Goal: Share content: Share content

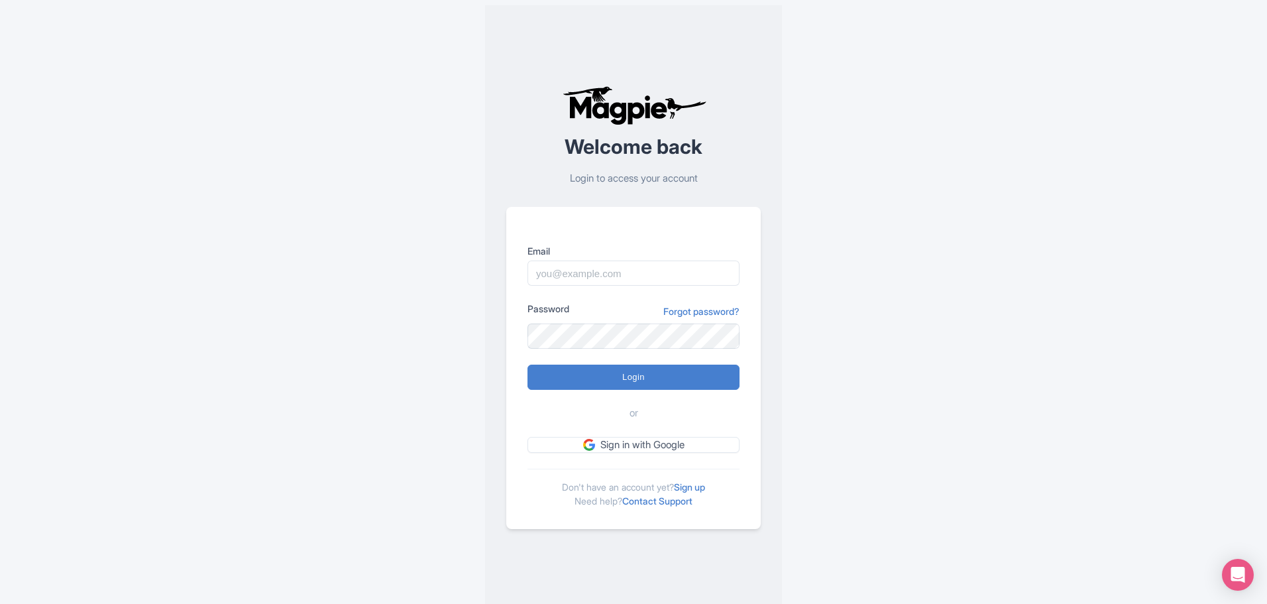
click at [528, 286] on div at bounding box center [528, 286] width 0 height 0
type input "[EMAIL_ADDRESS][DOMAIN_NAME]"
click at [610, 374] on input "Login" at bounding box center [634, 377] width 212 height 25
type input "Logging in..."
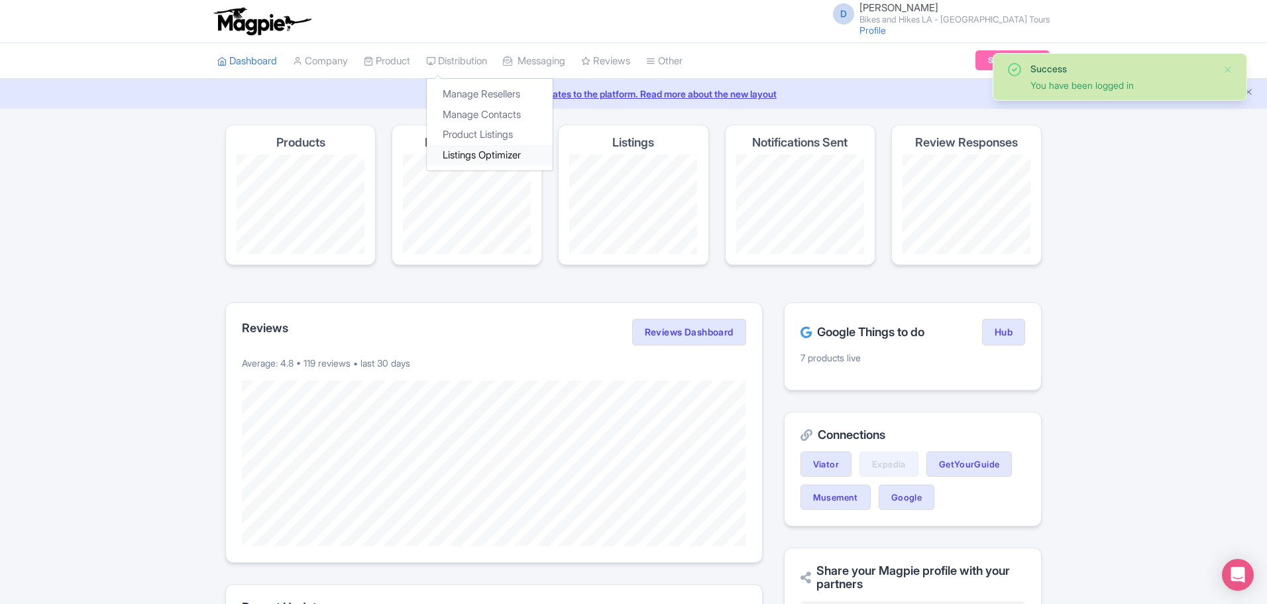
click at [482, 150] on link "Listings Optimizer" at bounding box center [490, 155] width 126 height 21
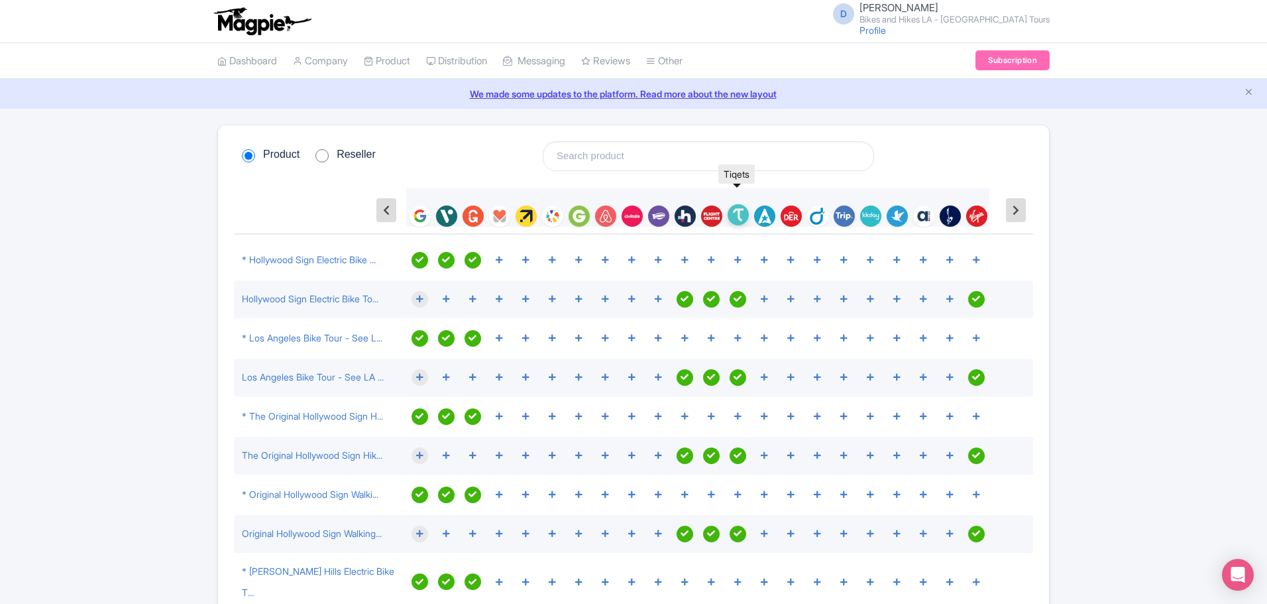
click at [738, 215] on img at bounding box center [738, 214] width 21 height 21
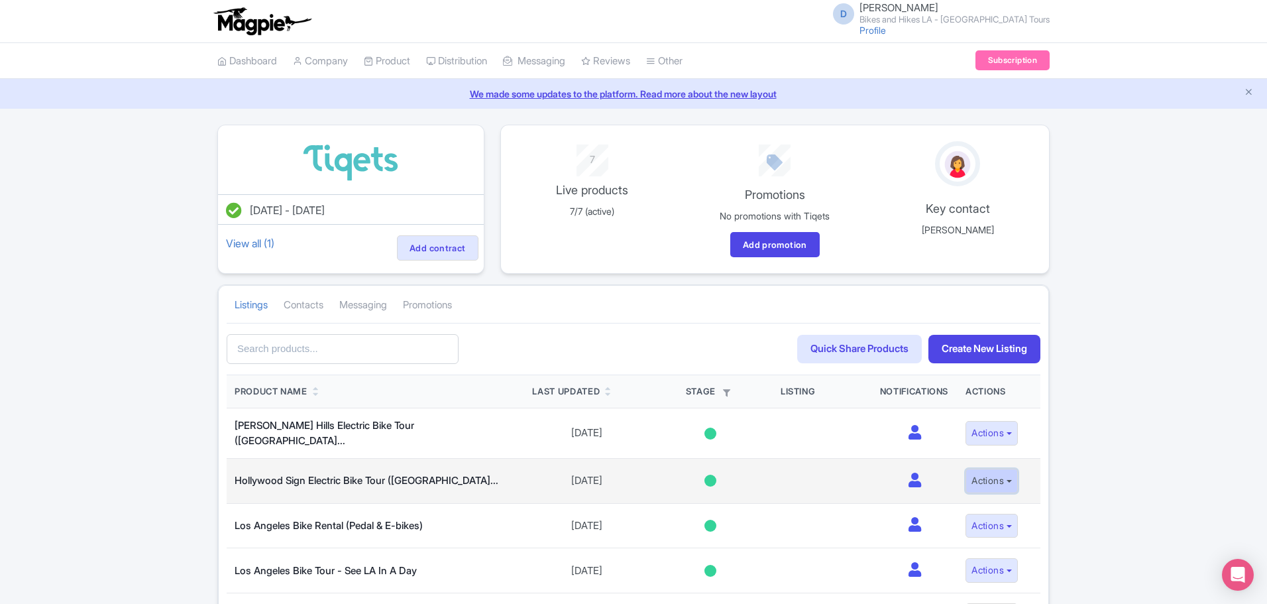
click at [998, 473] on button "Actions" at bounding box center [992, 481] width 52 height 25
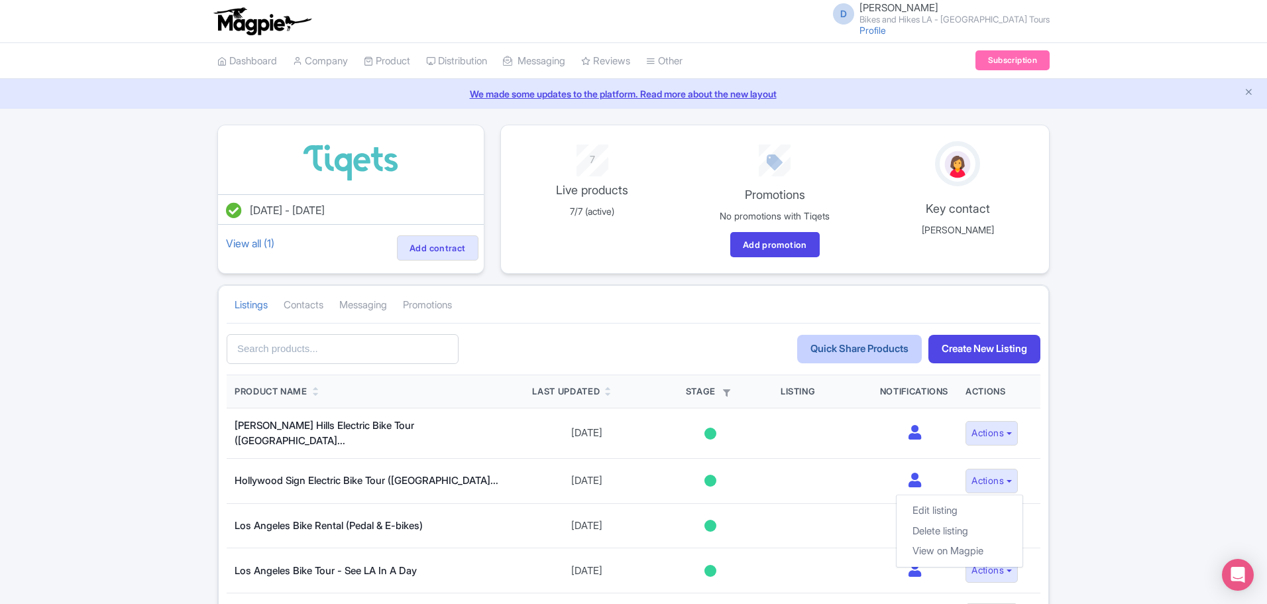
click at [836, 345] on link "Quick Share Products" at bounding box center [859, 349] width 125 height 28
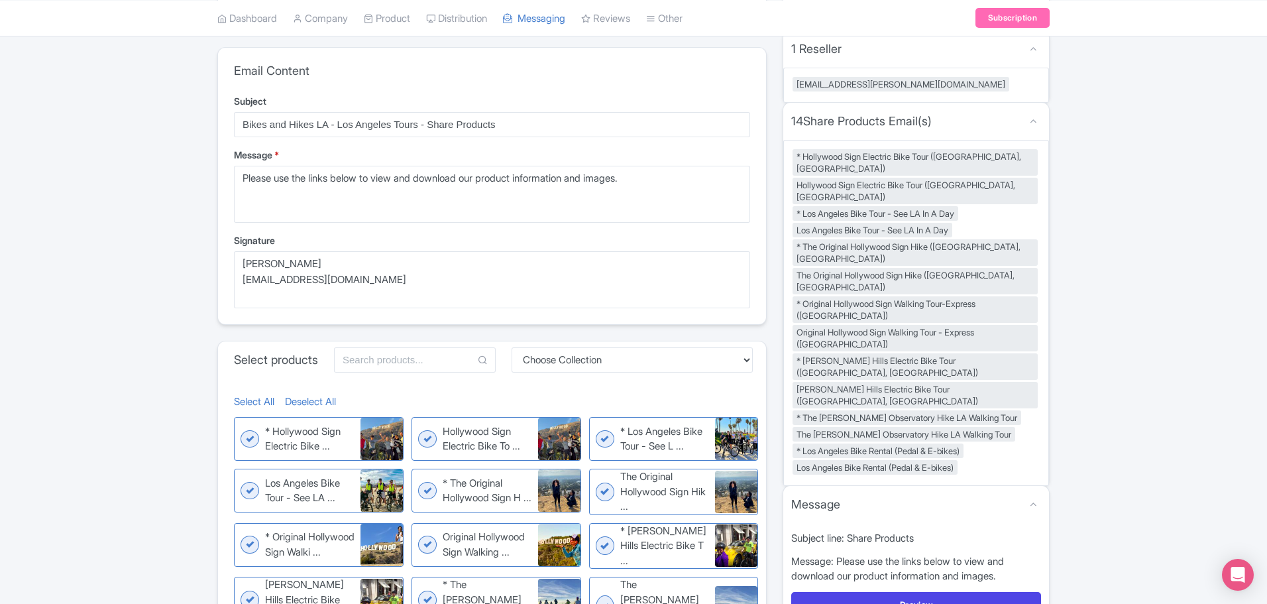
scroll to position [265, 0]
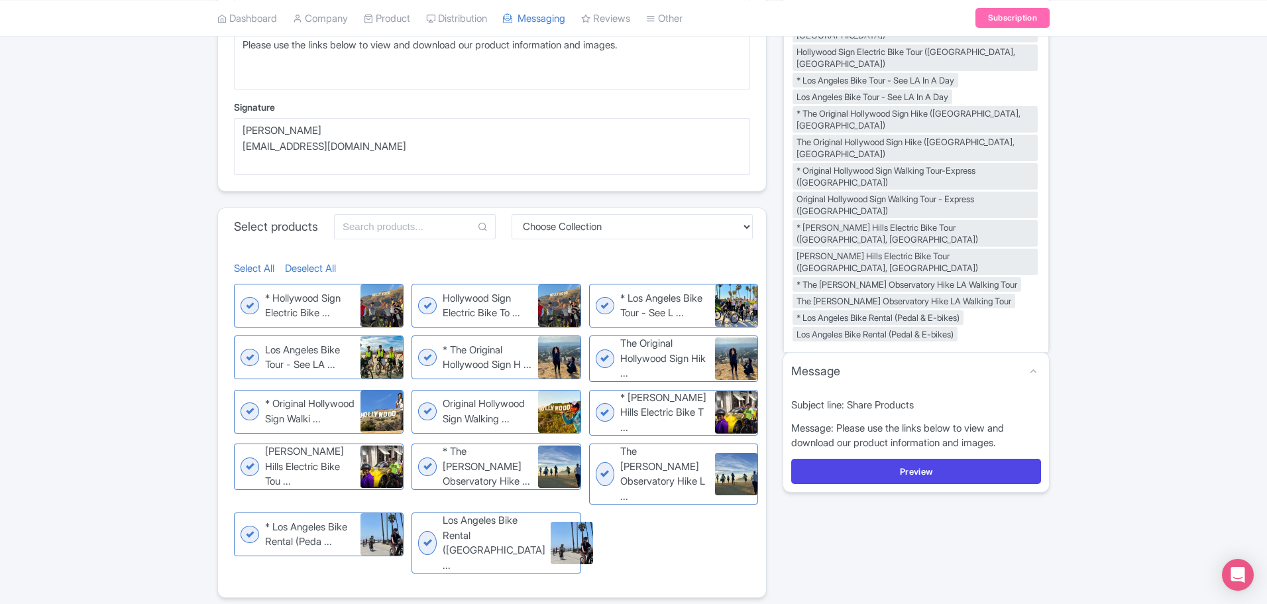
click at [250, 306] on figure "* Hollywood Sign Electric Bike ... * Hollywood Sign Electric Bike Tour (Los Ang…" at bounding box center [319, 306] width 170 height 44
click at [243, 292] on input "* Hollywood Sign Electric Bike ... * Hollywood Sign Electric Bike Tour (Los Ang…" at bounding box center [238, 288] width 9 height 9
checkbox input "false"
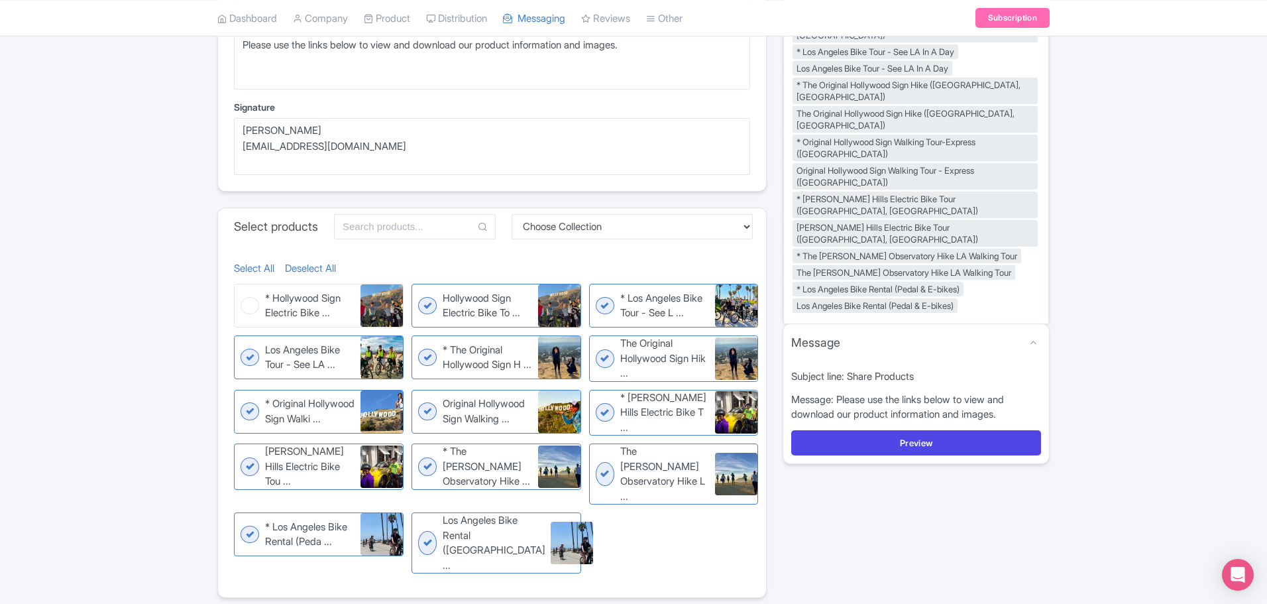
click at [604, 306] on figure "* Los Angeles Bike Tour - See L ... * Los Angeles Bike Tour - See LA In A Day" at bounding box center [674, 306] width 170 height 44
click at [598, 292] on input "* Los Angeles Bike Tour - See L ... * Los Angeles Bike Tour - See LA In A Day" at bounding box center [593, 288] width 9 height 9
checkbox input "false"
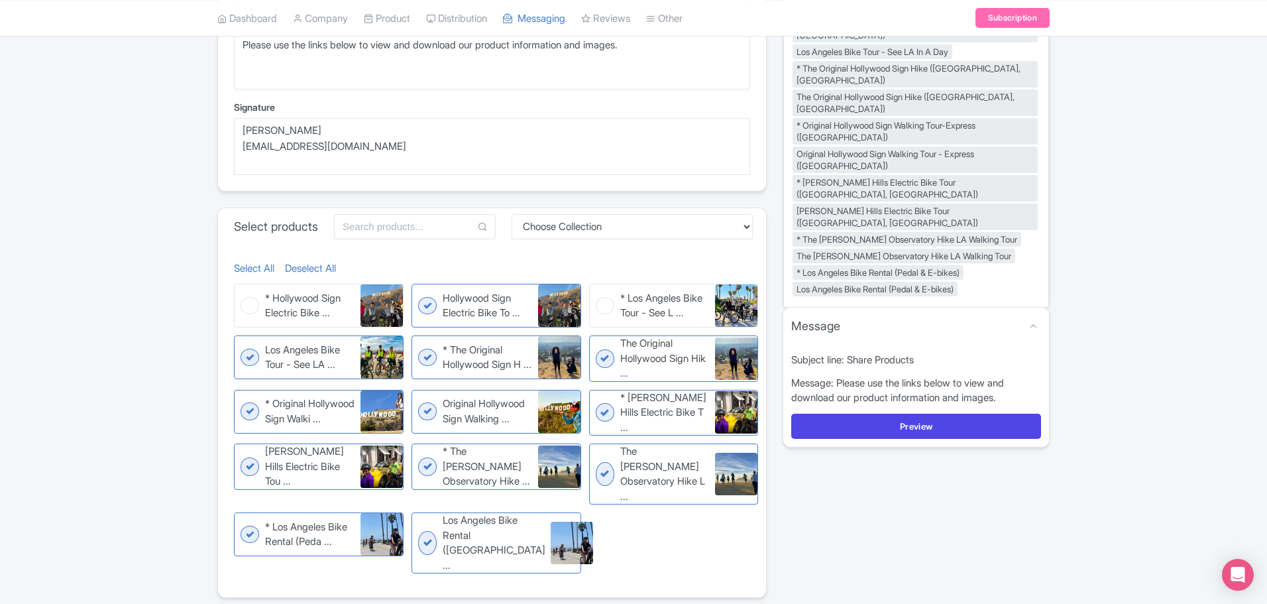
click at [420, 361] on figure "* The Original Hollywood Sign H ... * The Original Hollywood Sign Hike (Los Ang…" at bounding box center [497, 357] width 170 height 44
click at [420, 344] on input "* The Original Hollywood Sign H ... * The Original Hollywood Sign Hike (Los Ang…" at bounding box center [416, 339] width 9 height 9
checkbox input "false"
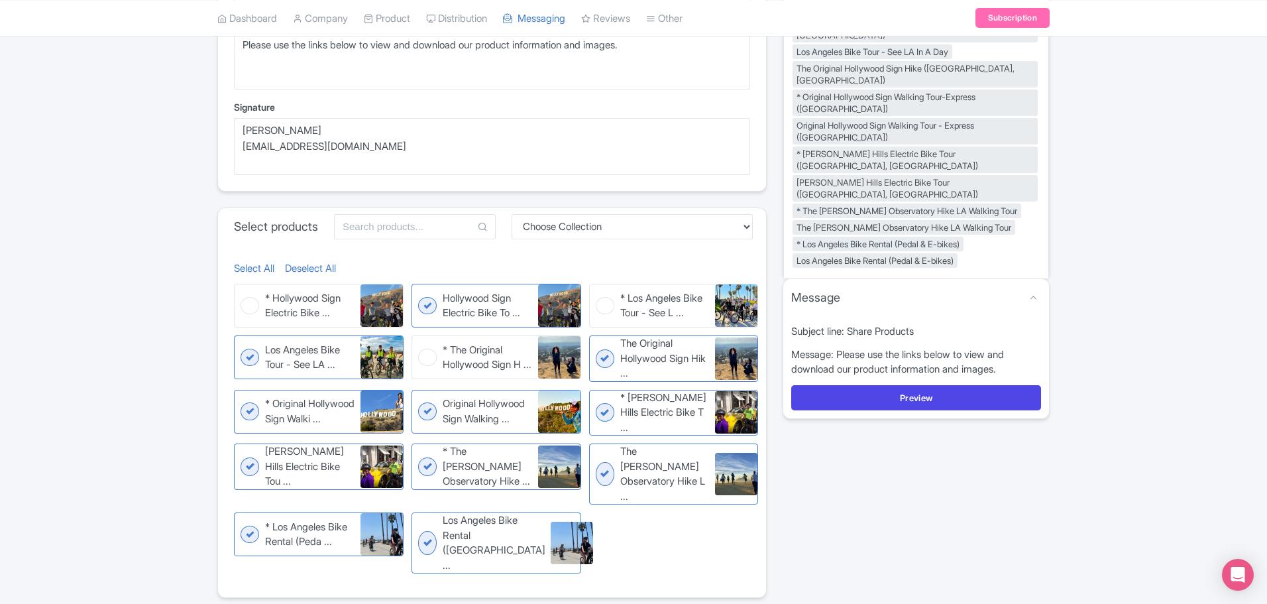
click at [249, 418] on figure "* Original Hollywood Sign Walki ... * Original Hollywood Sign Walking Tour-Expr…" at bounding box center [319, 412] width 170 height 44
click at [243, 398] on input "* Original Hollywood Sign Walki ... * Original Hollywood Sign Walking Tour-Expr…" at bounding box center [238, 394] width 9 height 9
checkbox input "false"
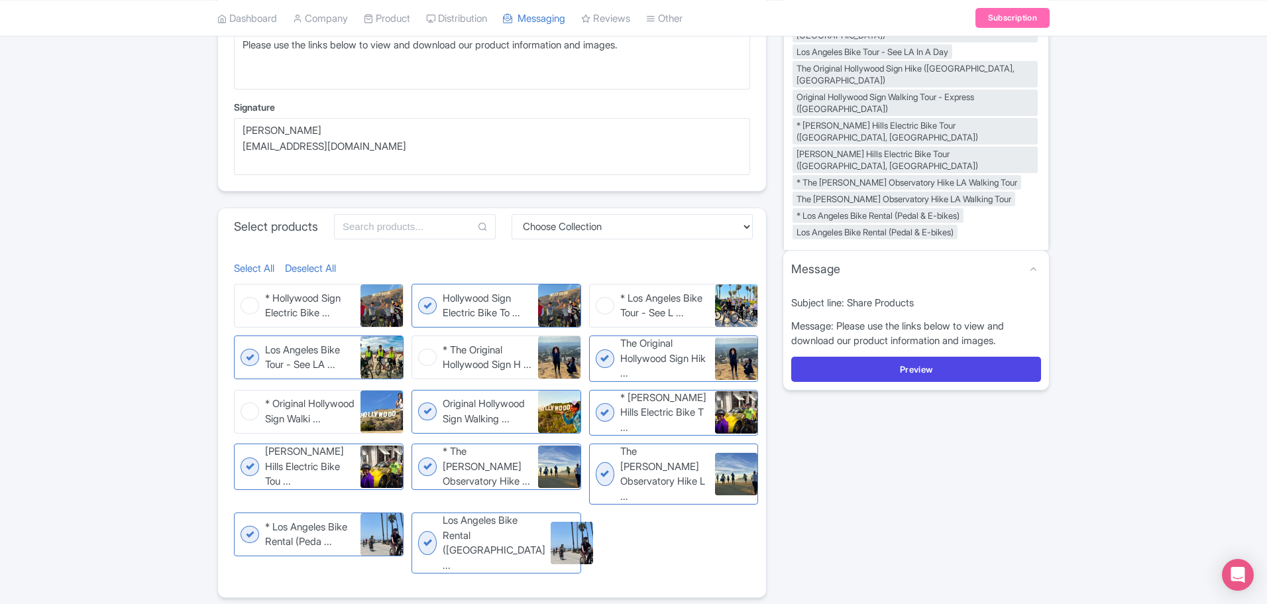
click at [606, 410] on figure "* Beverly Hills Electric Bike T ... * Beverly Hills Electric Bike Tour (Los Ang…" at bounding box center [674, 413] width 170 height 46
click at [598, 398] on input "* Beverly Hills Electric Bike T ... * Beverly Hills Electric Bike Tour (Los Ang…" at bounding box center [593, 394] width 9 height 9
checkbox input "false"
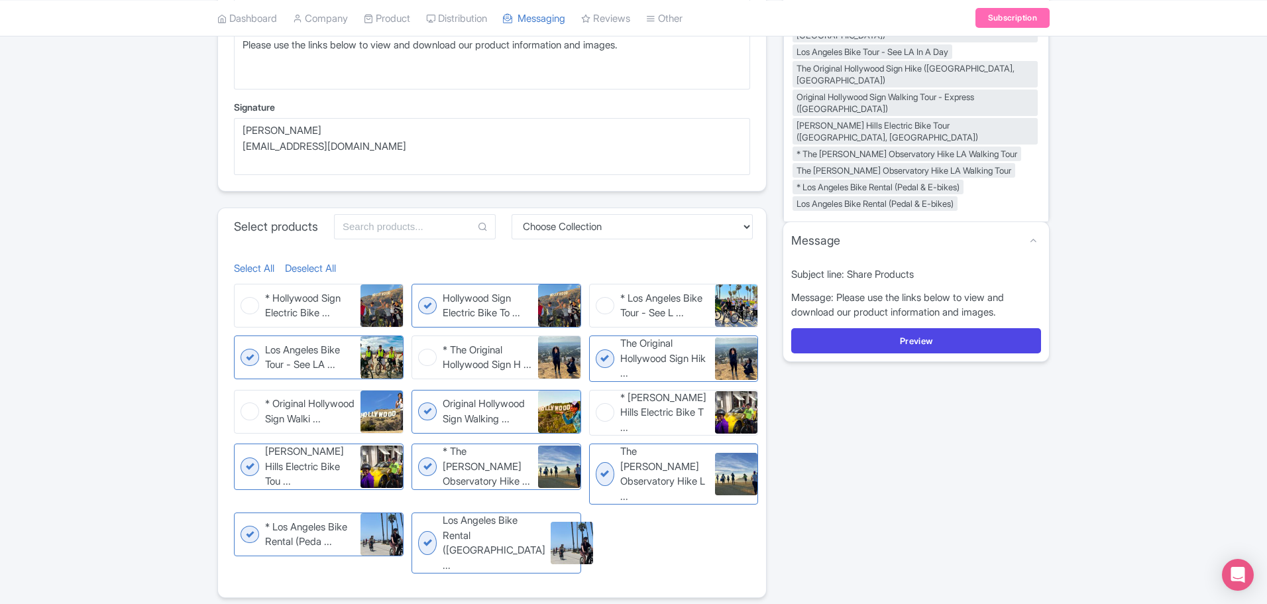
click at [425, 469] on figure "* The Griffith Observatory Hike ... * The Griffith Observatory Hike LA Walking …" at bounding box center [497, 466] width 170 height 46
click at [420, 452] on input "* The Griffith Observatory Hike ... * The Griffith Observatory Hike LA Walking …" at bounding box center [416, 447] width 9 height 9
checkbox input "false"
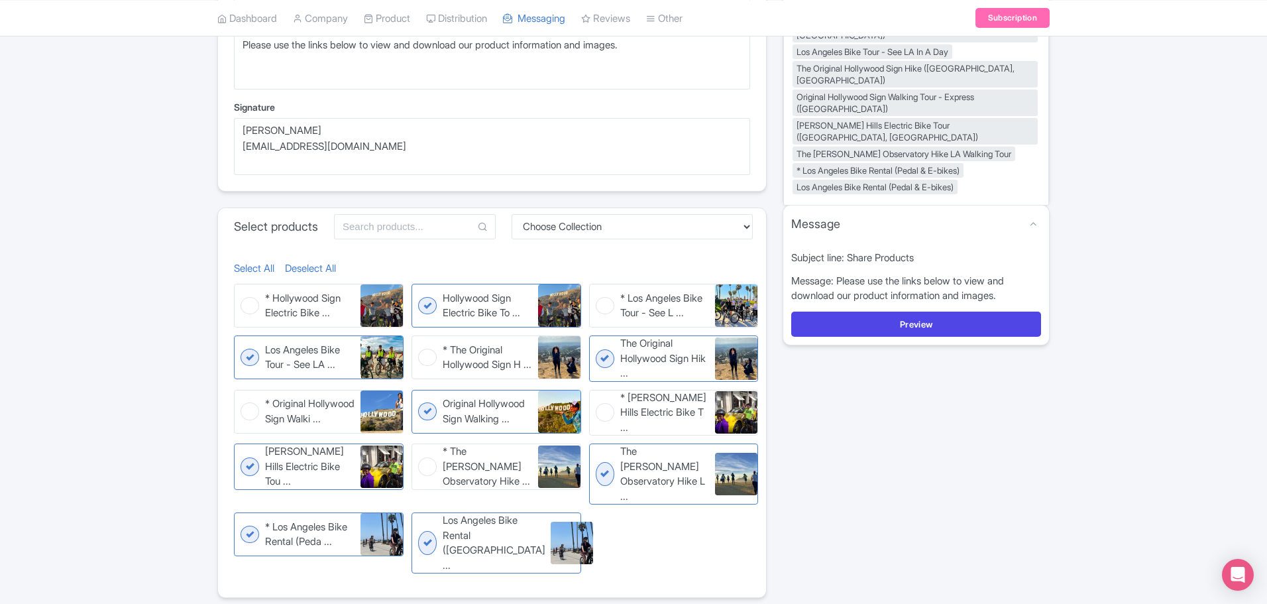
click at [248, 519] on figure "* Los Angeles Bike Rental (Peda ... * Los Angeles Bike Rental (Pedal & E-bikes)" at bounding box center [319, 534] width 170 height 44
click at [243, 519] on input "* Los Angeles Bike Rental (Peda ... * Los Angeles Bike Rental (Pedal & E-bikes)" at bounding box center [238, 516] width 9 height 9
checkbox input "false"
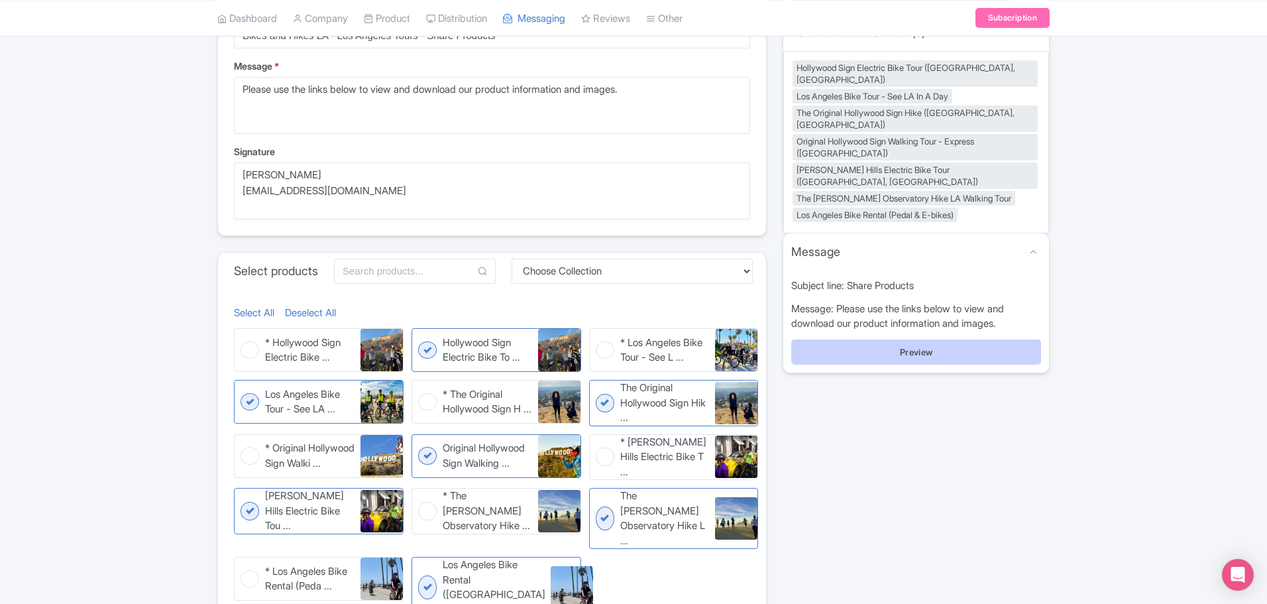
scroll to position [0, 0]
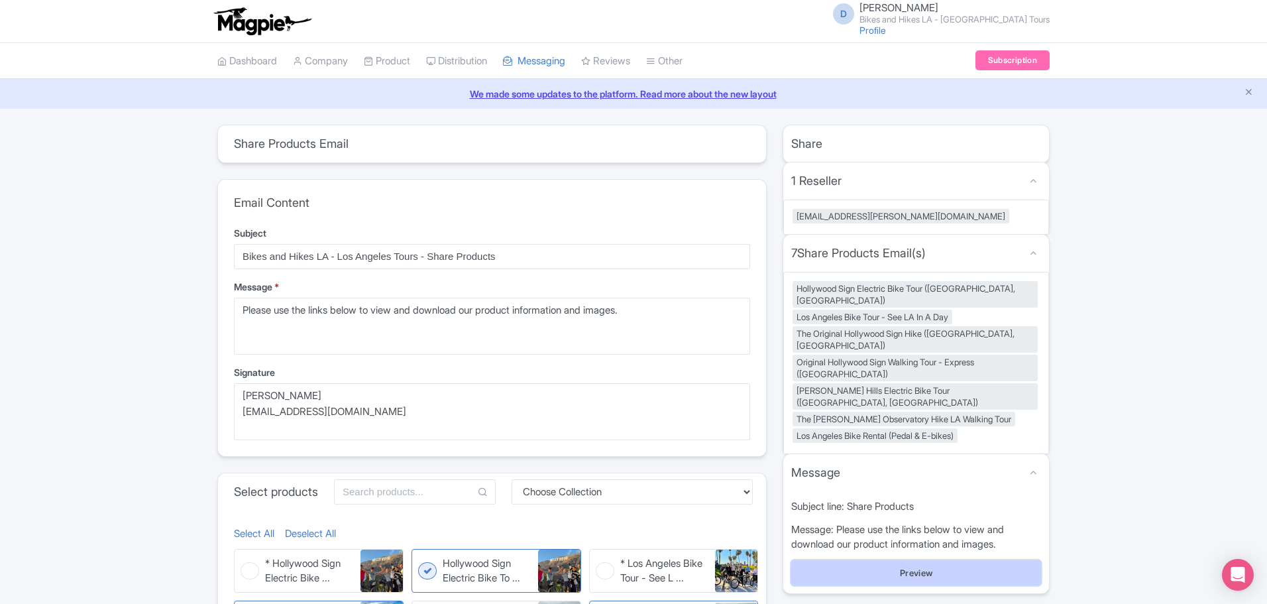
click at [946, 560] on button "Preview" at bounding box center [916, 572] width 250 height 25
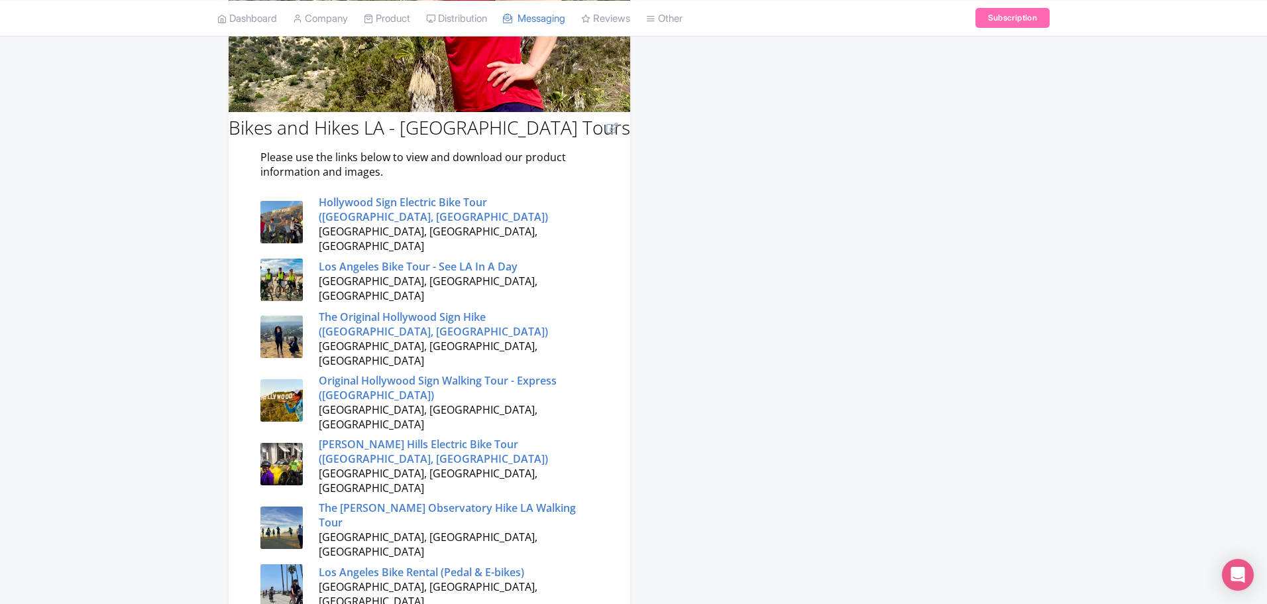
scroll to position [530, 0]
click at [420, 211] on strong "Hollywood Sign Electric Bike Tour ([GEOGRAPHIC_DATA], [GEOGRAPHIC_DATA])" at bounding box center [433, 208] width 229 height 29
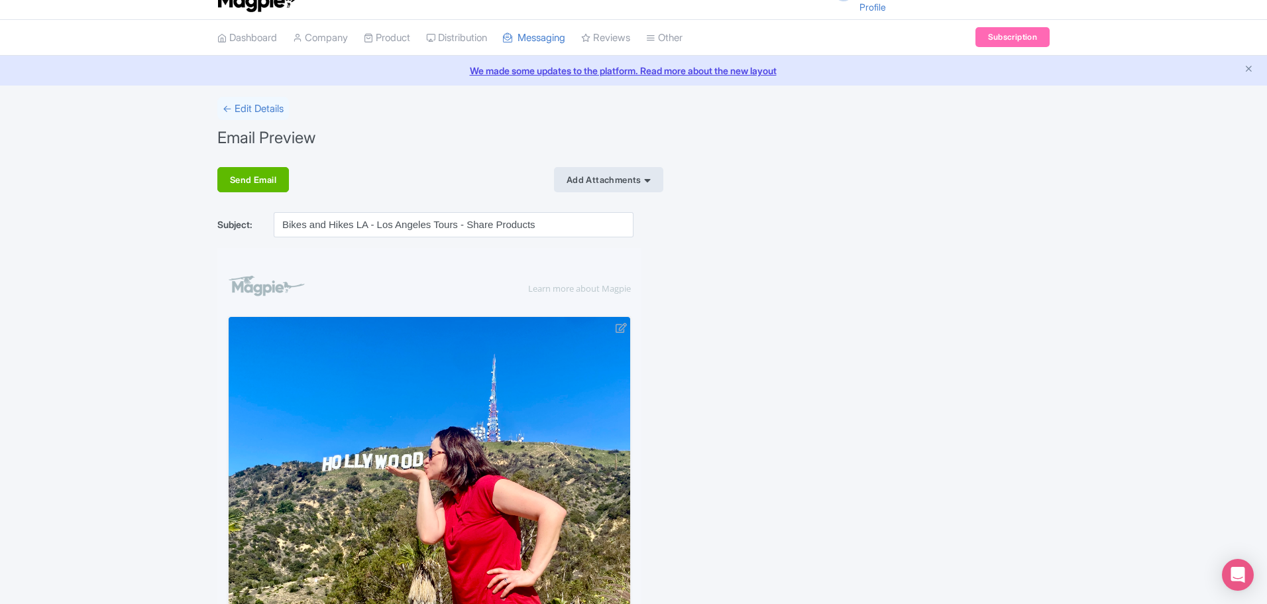
scroll to position [0, 0]
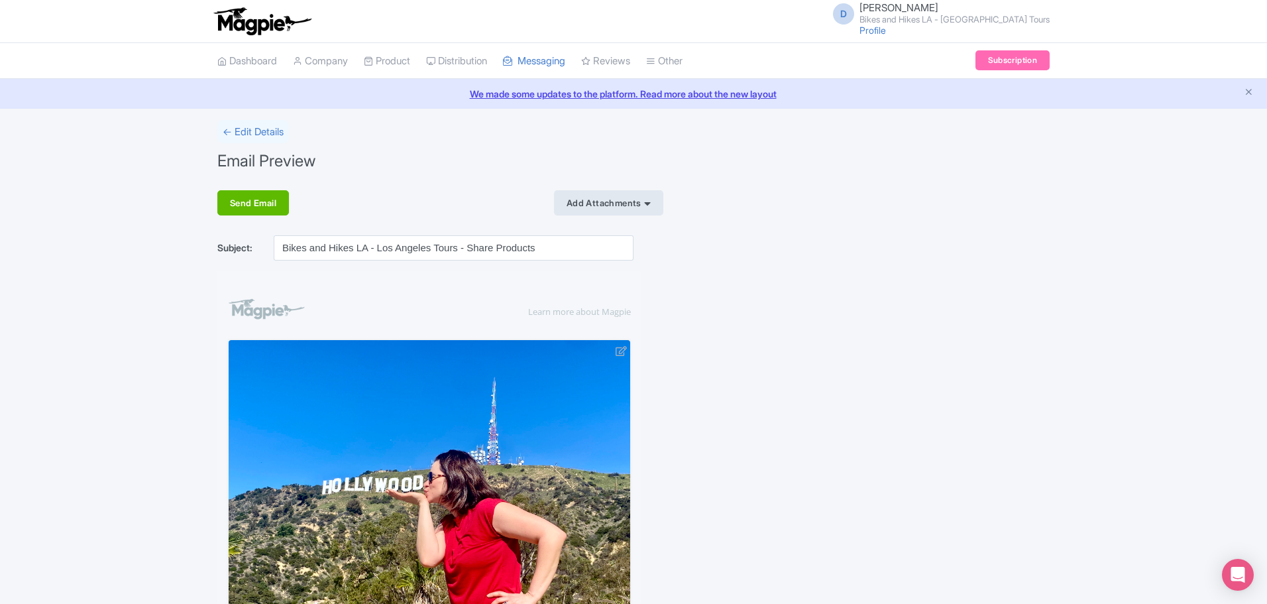
click at [270, 197] on div "Send Email" at bounding box center [253, 202] width 72 height 25
